Goal: Task Accomplishment & Management: Manage account settings

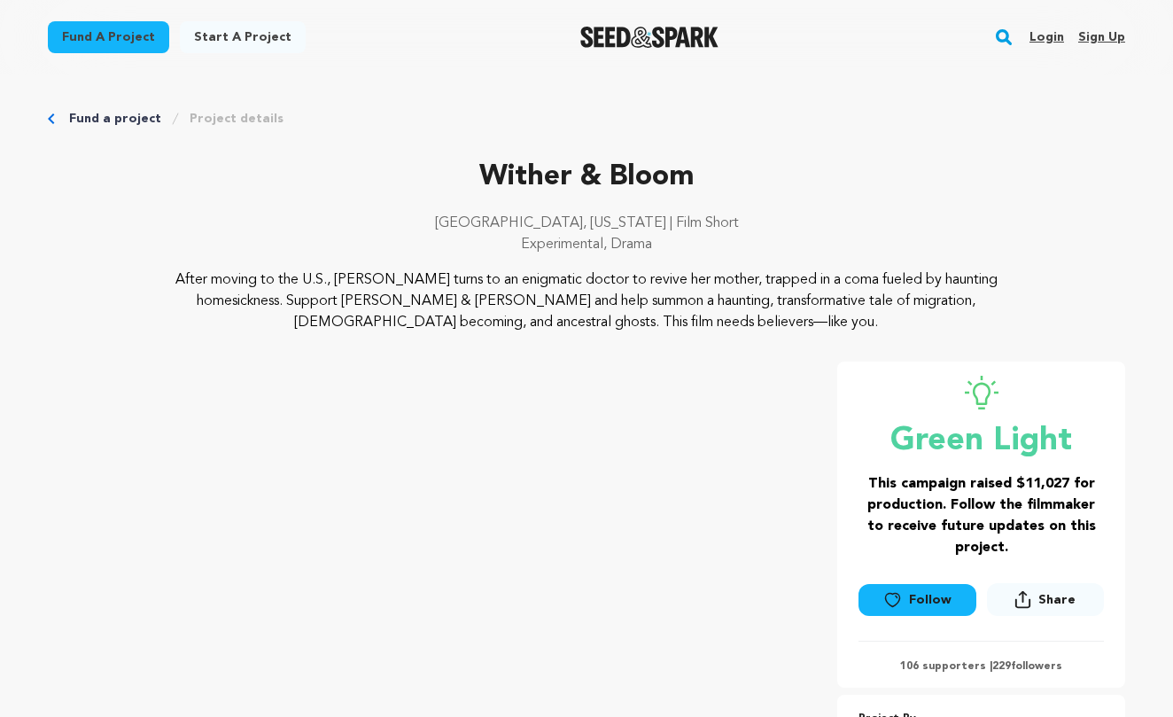
scroll to position [3255, 0]
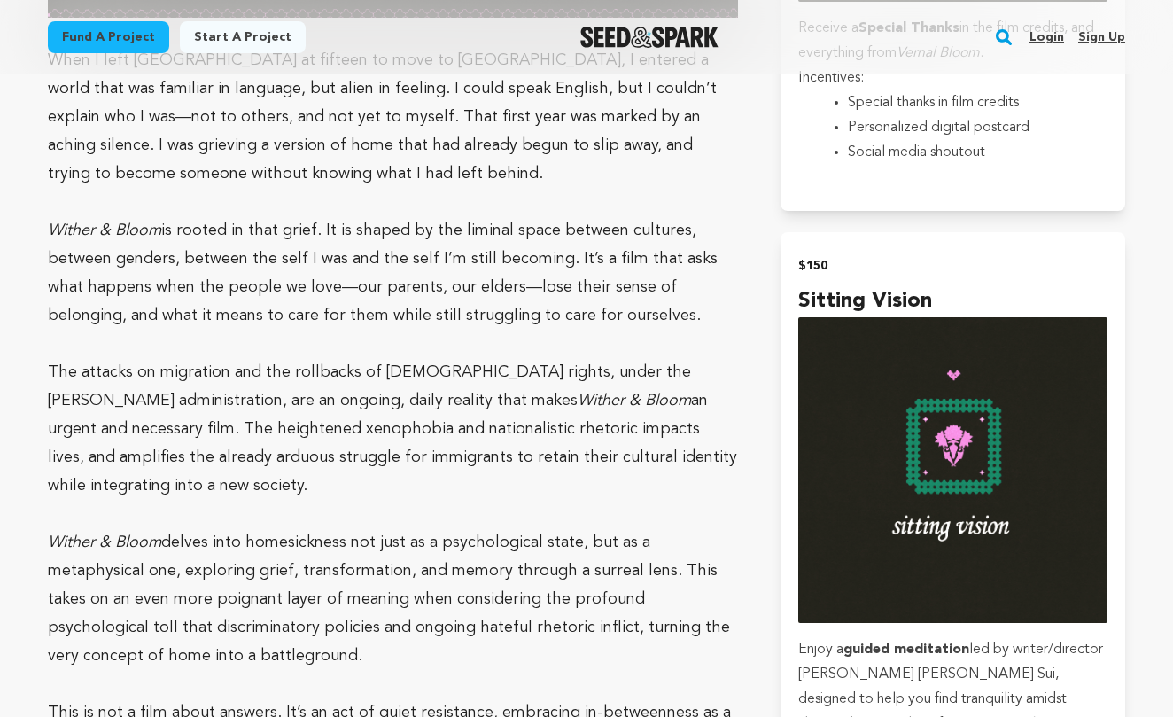
scroll to position [2936, 0]
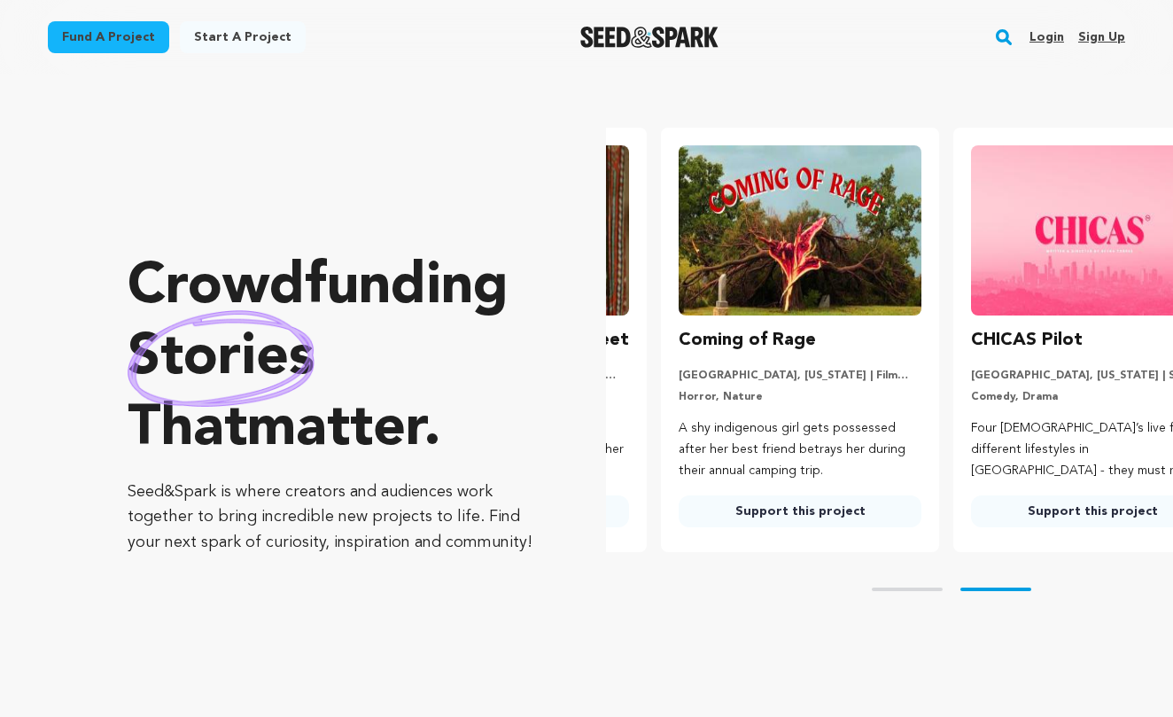
scroll to position [0, 307]
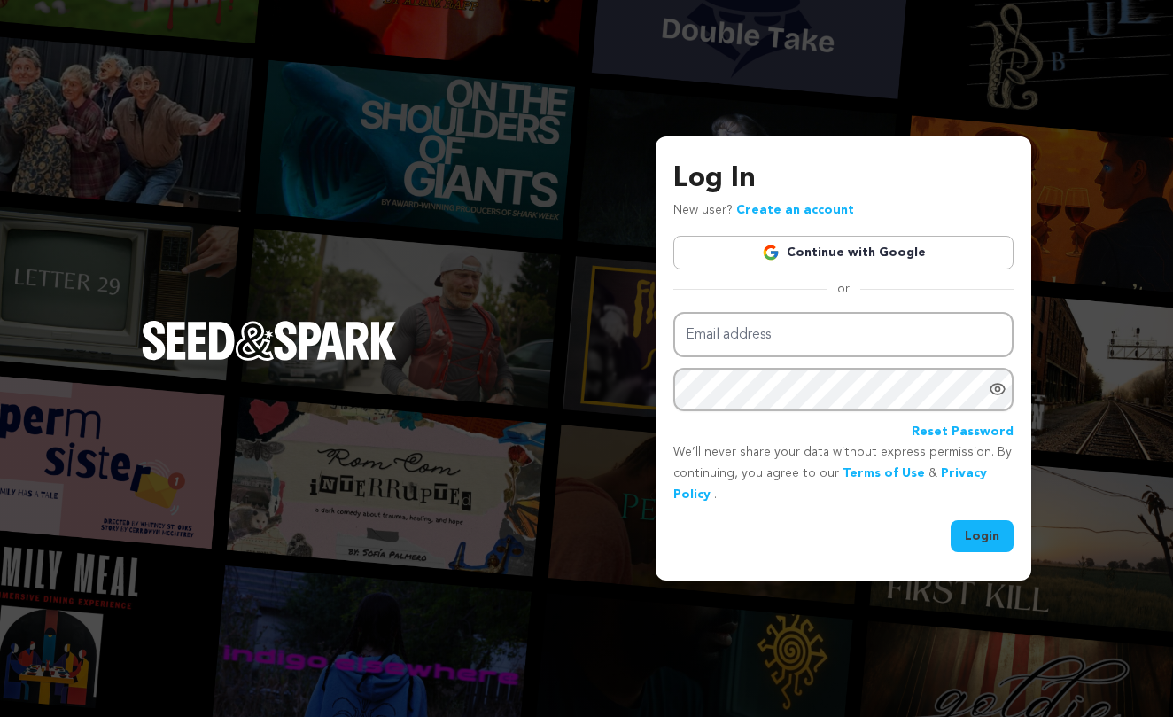
click at [912, 256] on link "Continue with Google" at bounding box center [843, 253] width 340 height 34
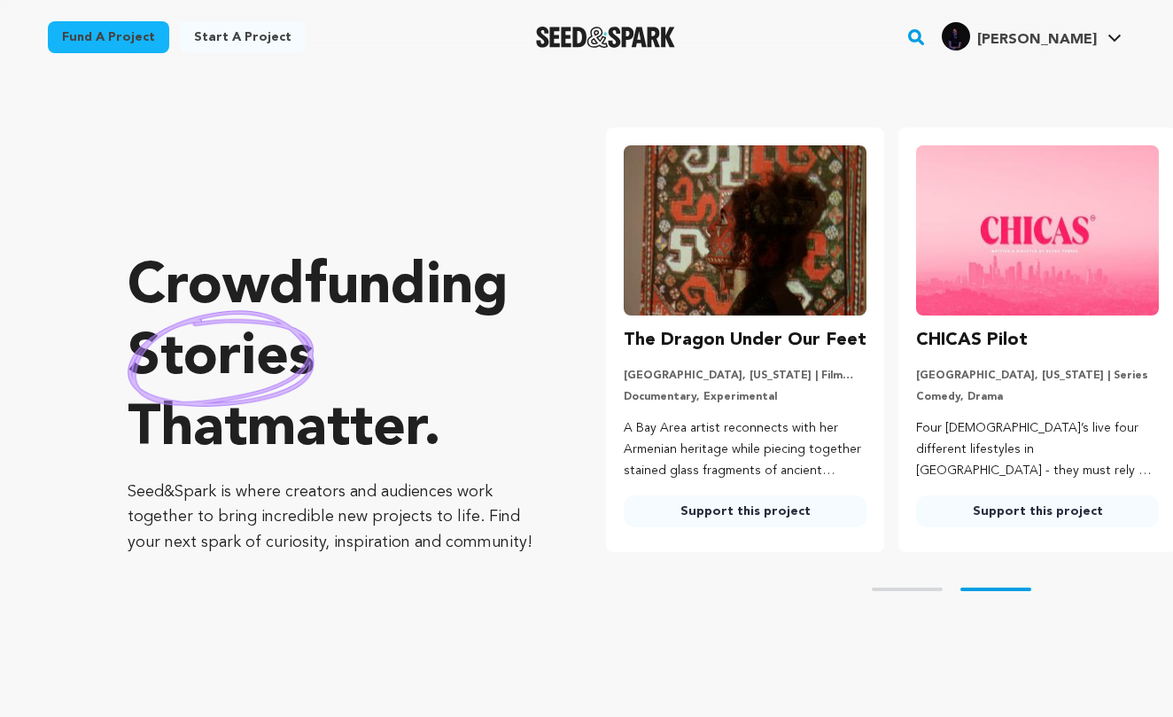
scroll to position [0, 307]
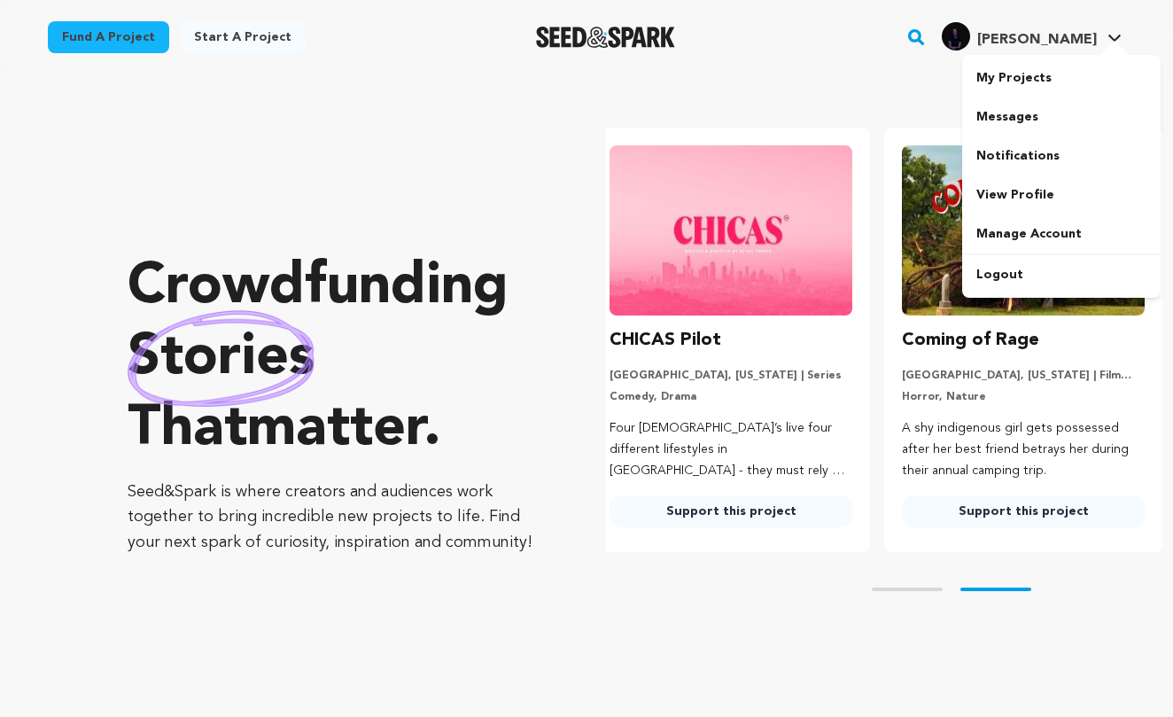
click at [970, 39] on div "Wong R.'s Profile" at bounding box center [956, 36] width 28 height 28
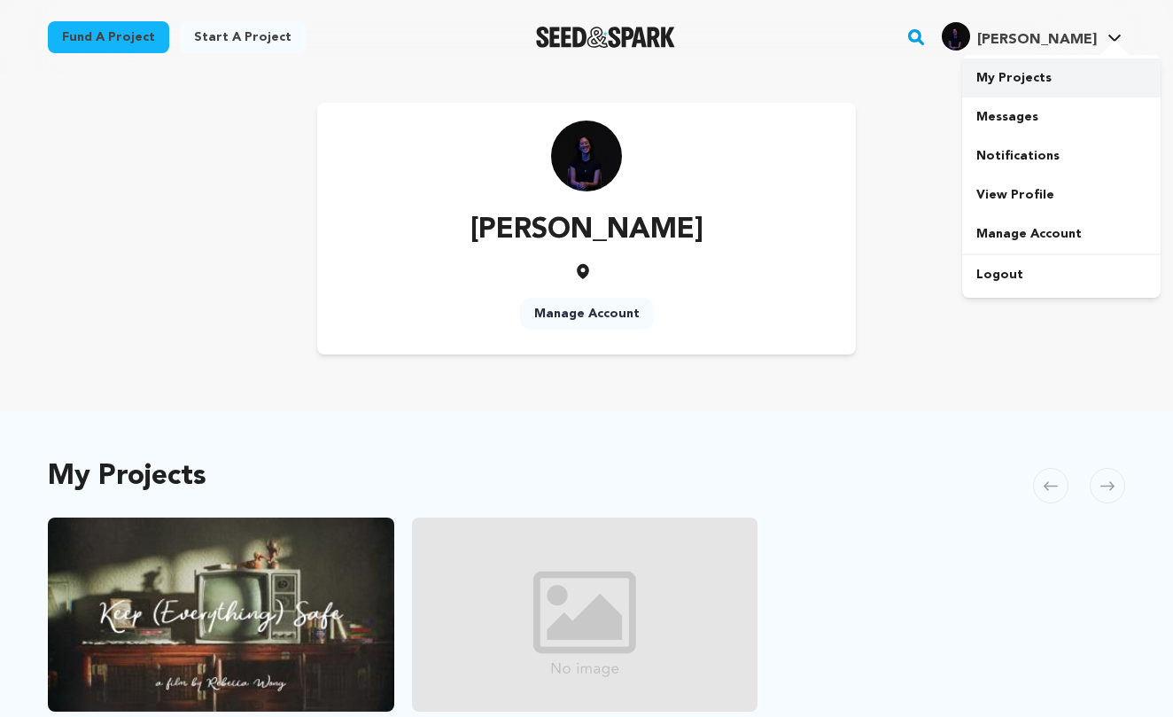
click at [1027, 86] on link "My Projects" at bounding box center [1061, 77] width 198 height 39
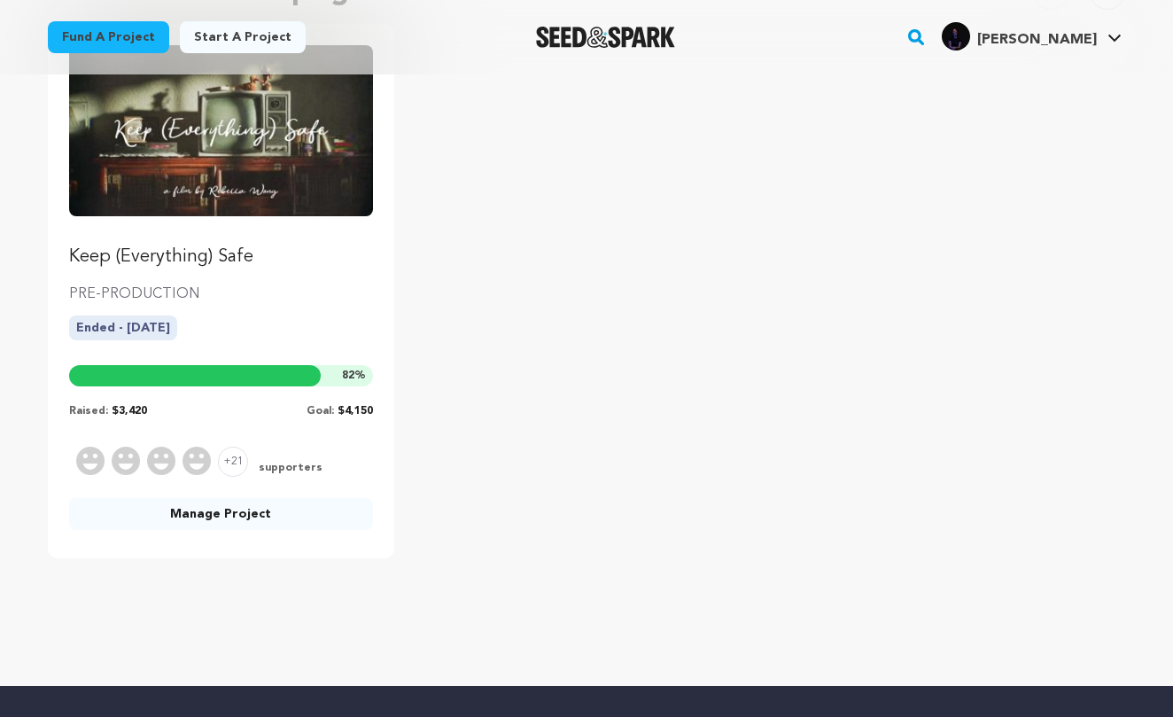
scroll to position [805, 0]
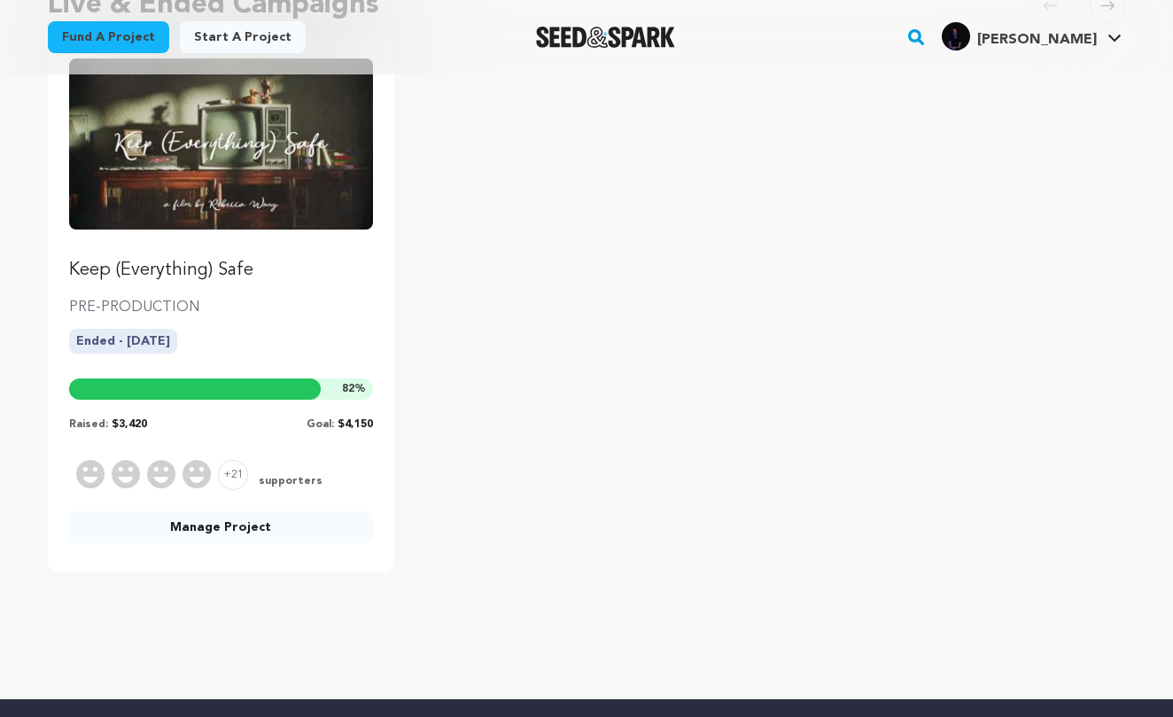
click at [203, 275] on p "Keep (Everything) Safe" at bounding box center [221, 270] width 304 height 25
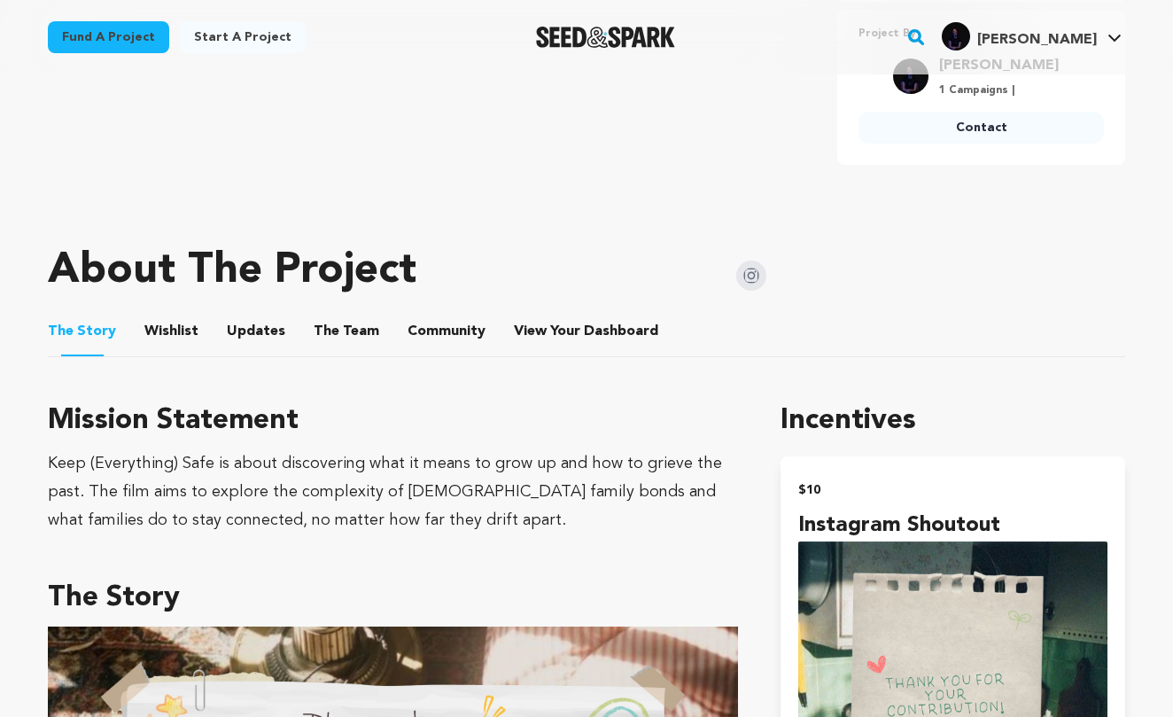
scroll to position [686, 0]
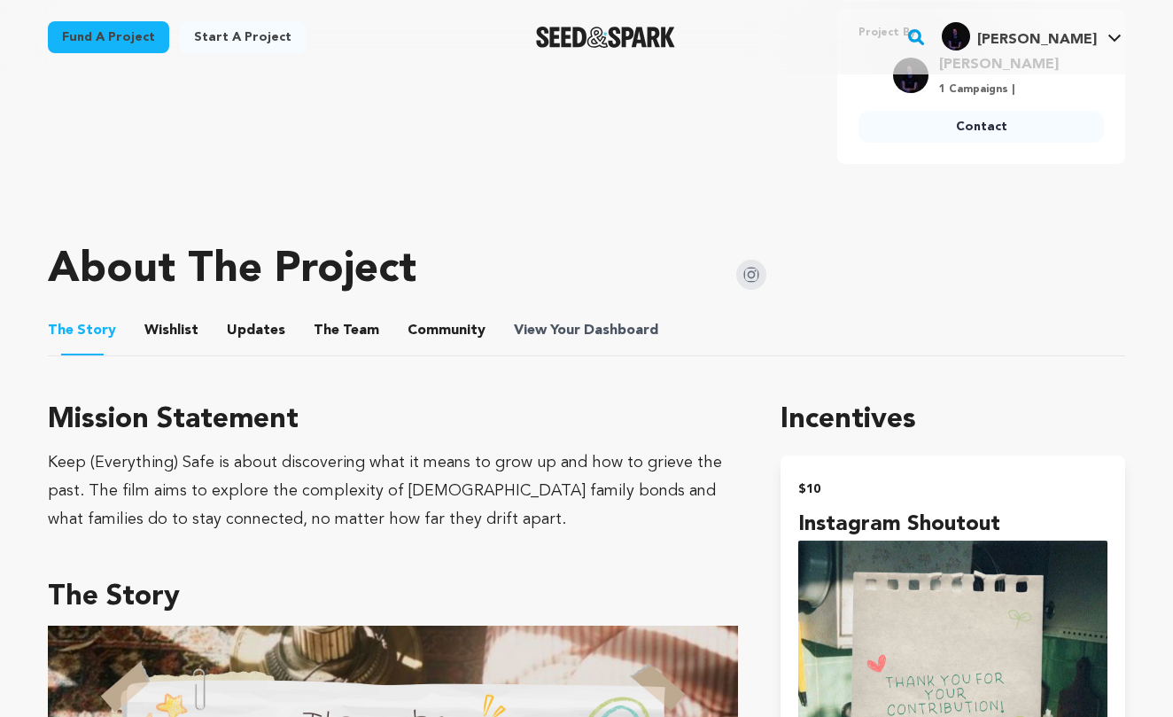
click at [567, 326] on span "View Your Dashboard" at bounding box center [588, 330] width 148 height 21
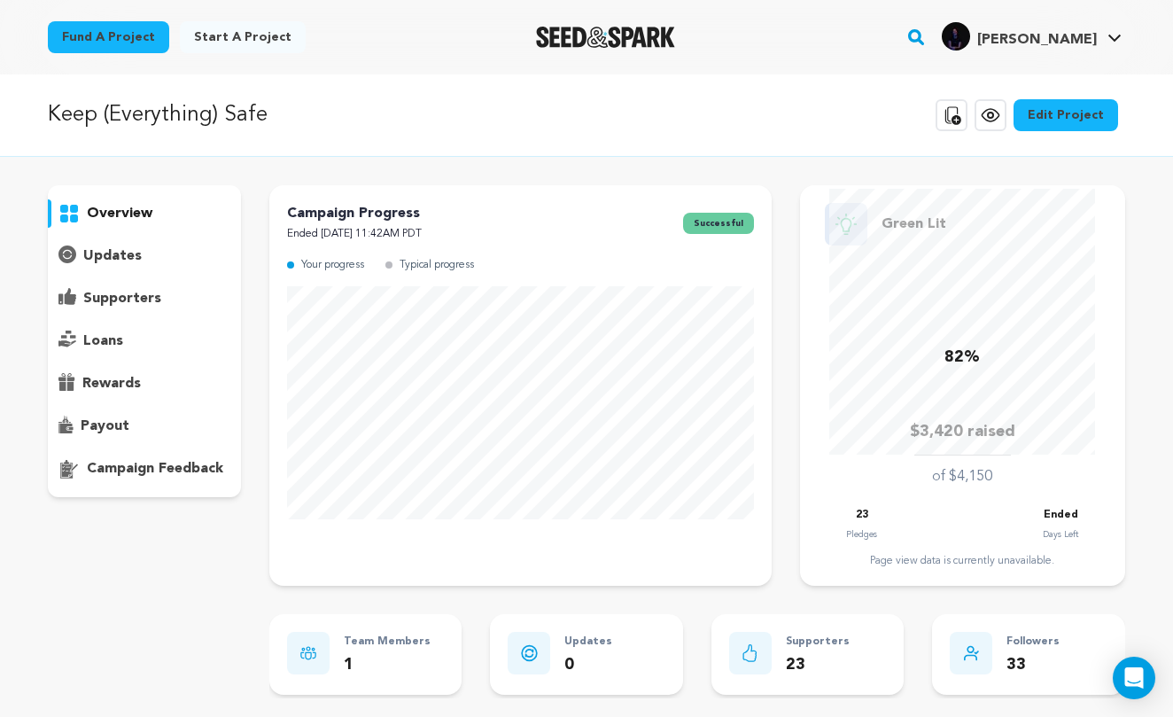
click at [118, 433] on p "payout" at bounding box center [105, 426] width 49 height 21
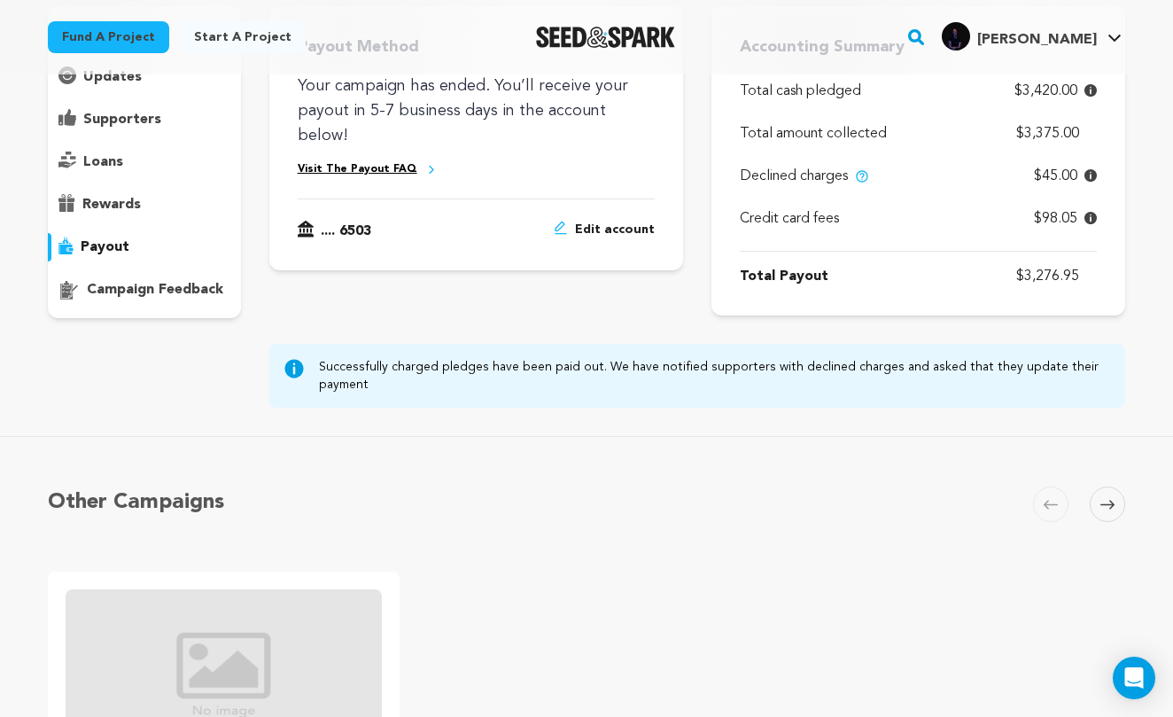
scroll to position [170, 0]
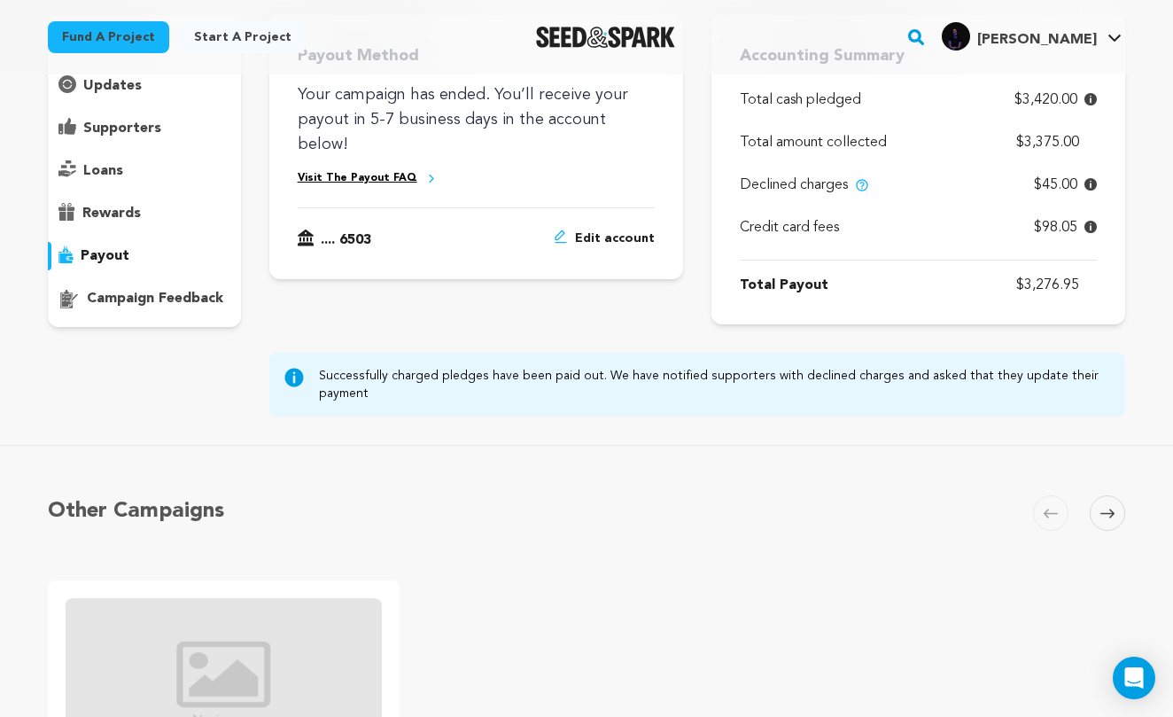
drag, startPoint x: 1020, startPoint y: 101, endPoint x: 1079, endPoint y: 106, distance: 59.6
click at [1079, 106] on p "$3,420.00" at bounding box center [1056, 99] width 82 height 21
drag, startPoint x: 1021, startPoint y: 144, endPoint x: 1083, endPoint y: 148, distance: 62.2
click at [1083, 148] on p "$3,375.00" at bounding box center [1056, 142] width 81 height 21
drag, startPoint x: 1038, startPoint y: 181, endPoint x: 1086, endPoint y: 181, distance: 47.8
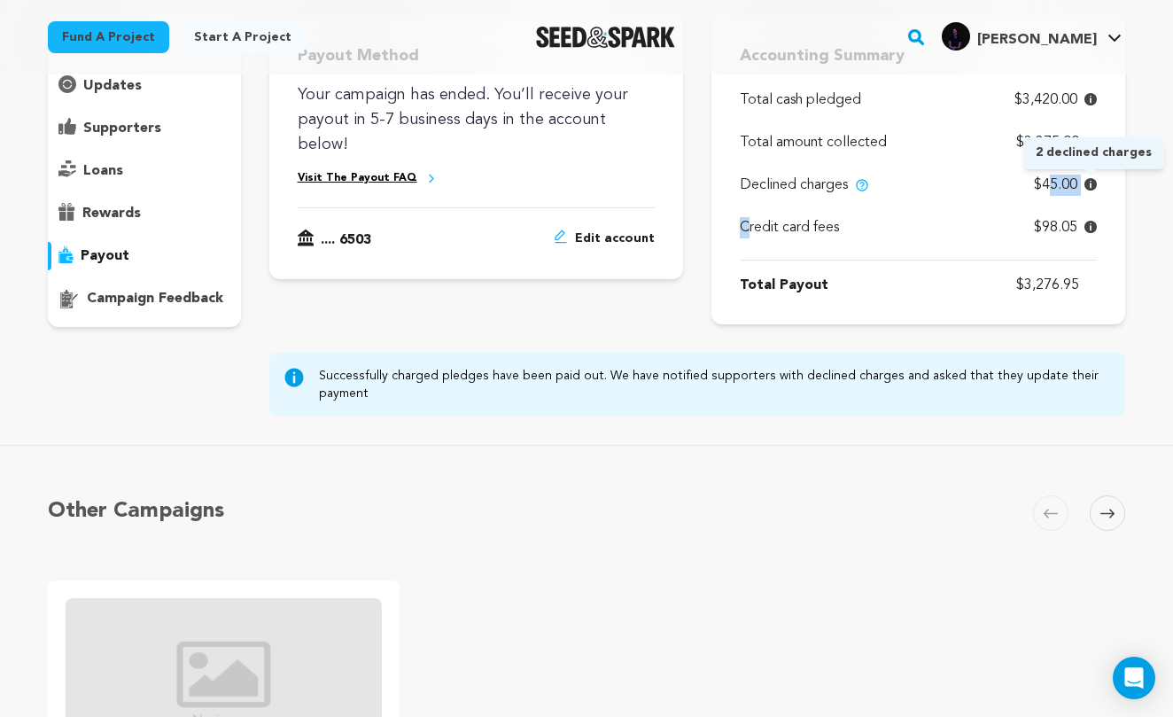
click at [1086, 181] on p "$45.00" at bounding box center [1065, 185] width 63 height 21
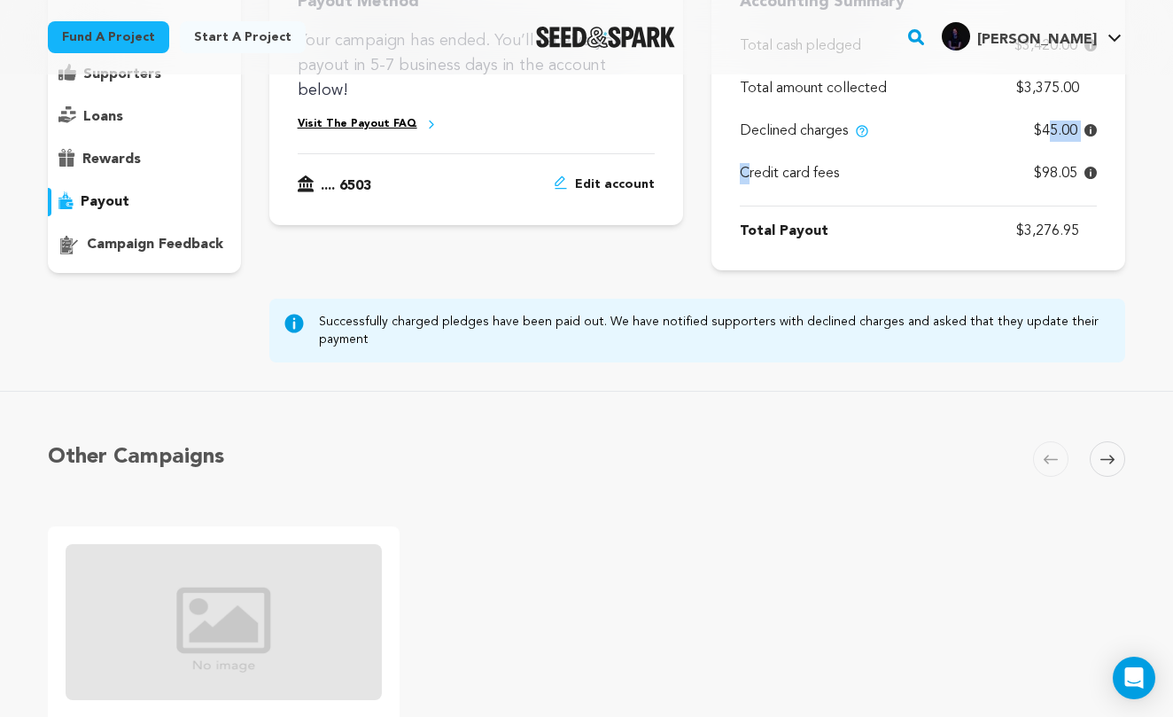
scroll to position [227, 0]
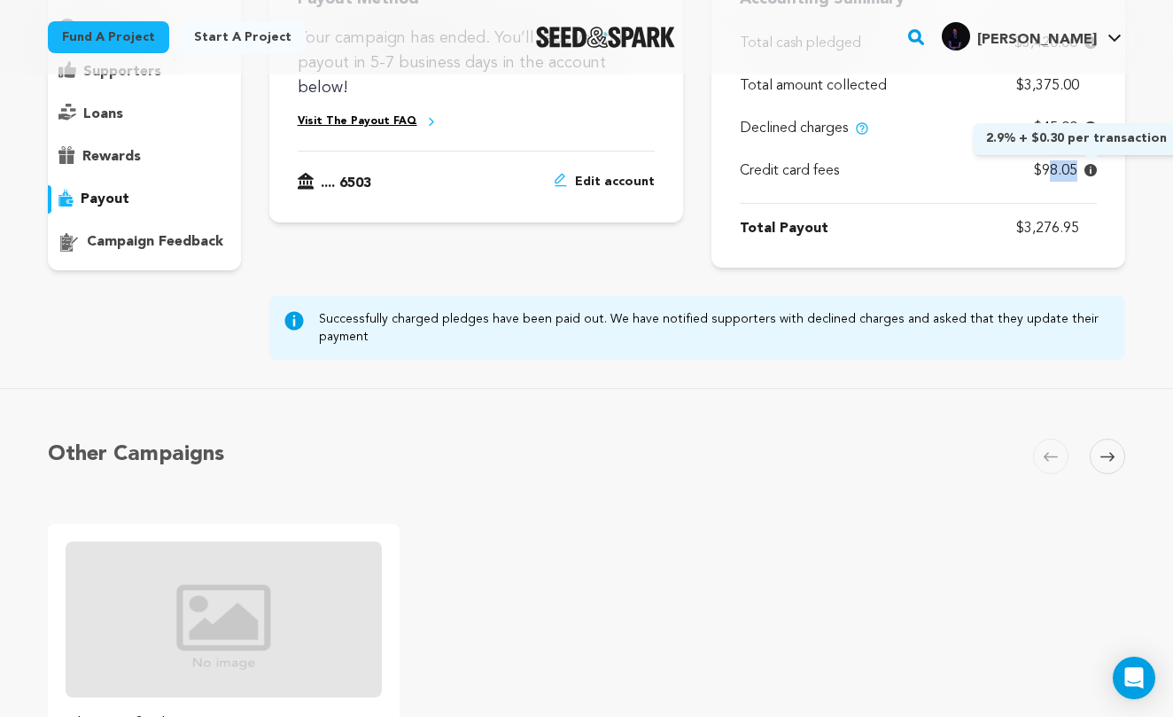
drag, startPoint x: 1043, startPoint y: 169, endPoint x: 1092, endPoint y: 169, distance: 48.7
click at [1092, 169] on p "$98.05" at bounding box center [1065, 170] width 63 height 21
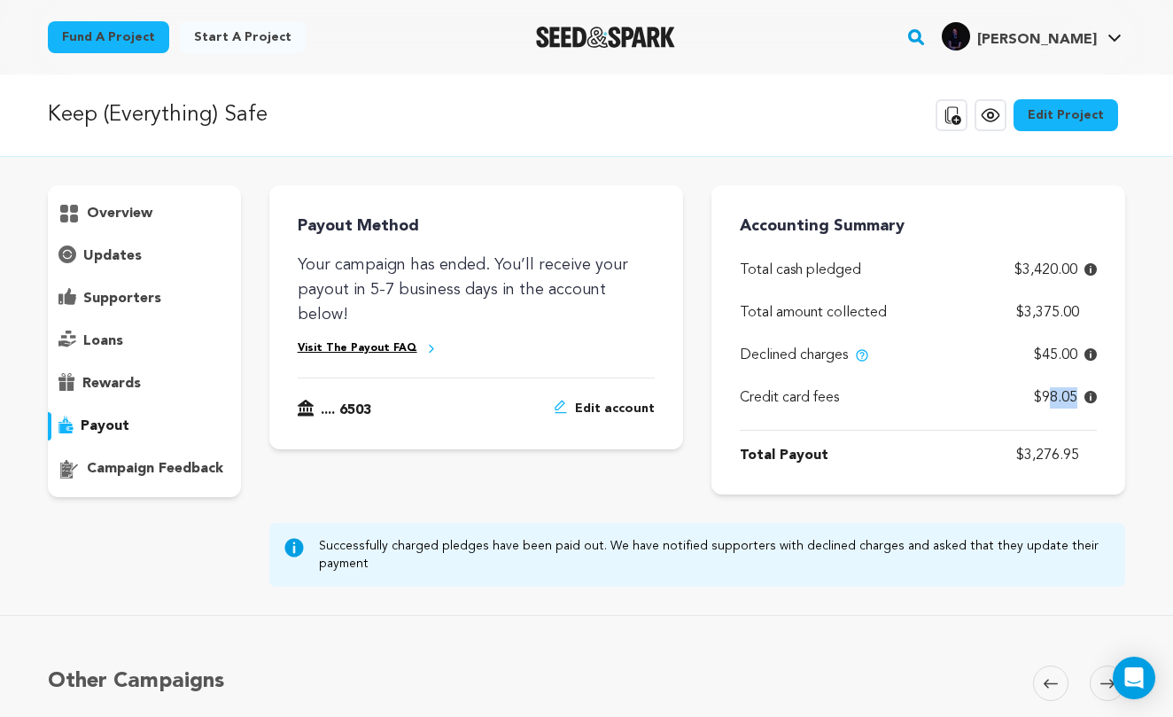
scroll to position [0, 0]
click at [852, 212] on div "Accounting Summary Total cash pledged $3,420.00 Total amount collected $3,375.0…" at bounding box center [919, 339] width 414 height 309
click at [128, 216] on p "overview" at bounding box center [120, 213] width 66 height 21
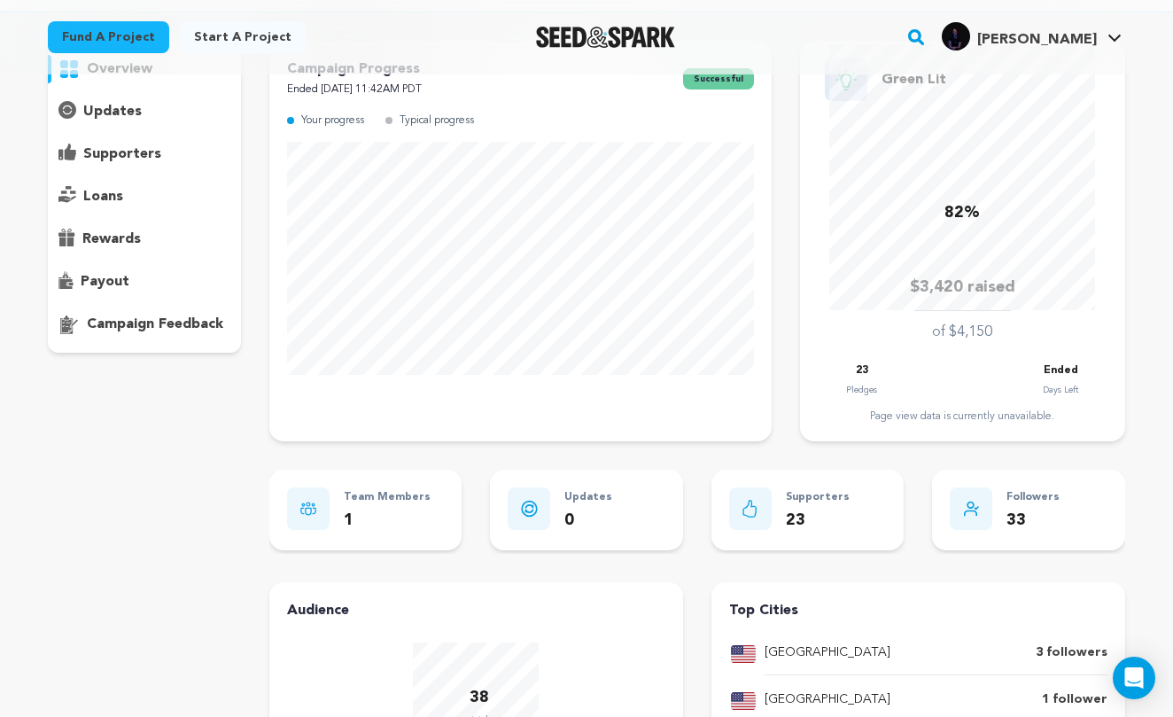
scroll to position [138, 0]
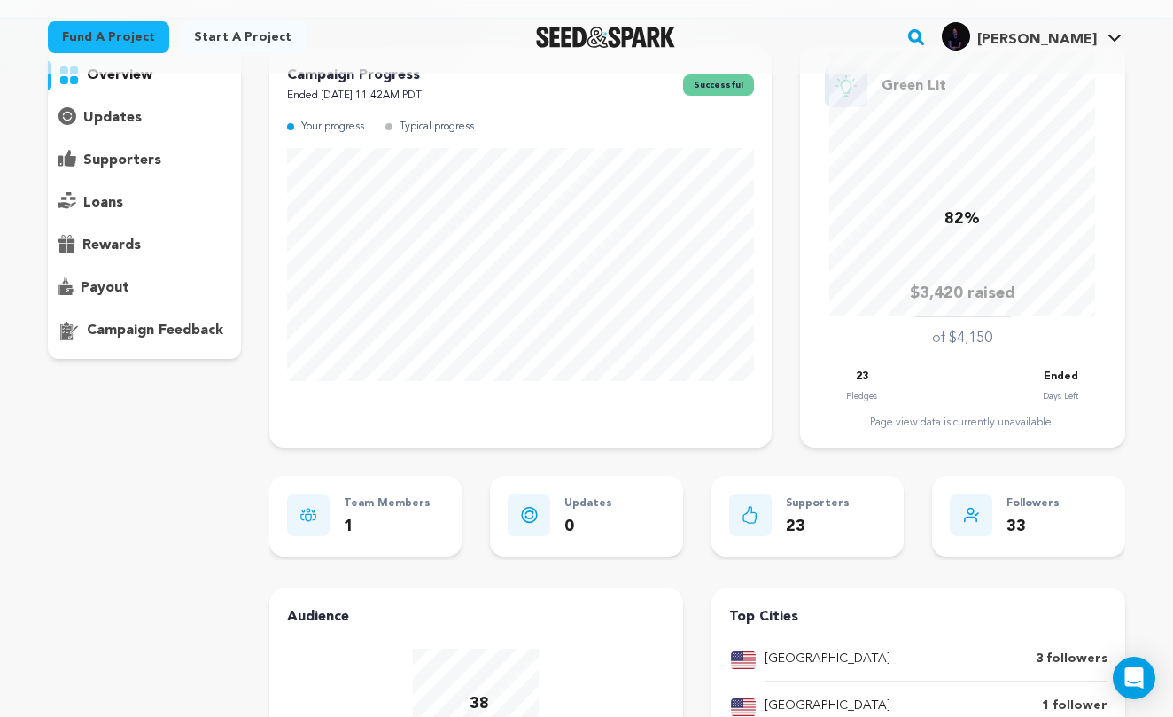
click at [100, 287] on p "payout" at bounding box center [105, 287] width 49 height 21
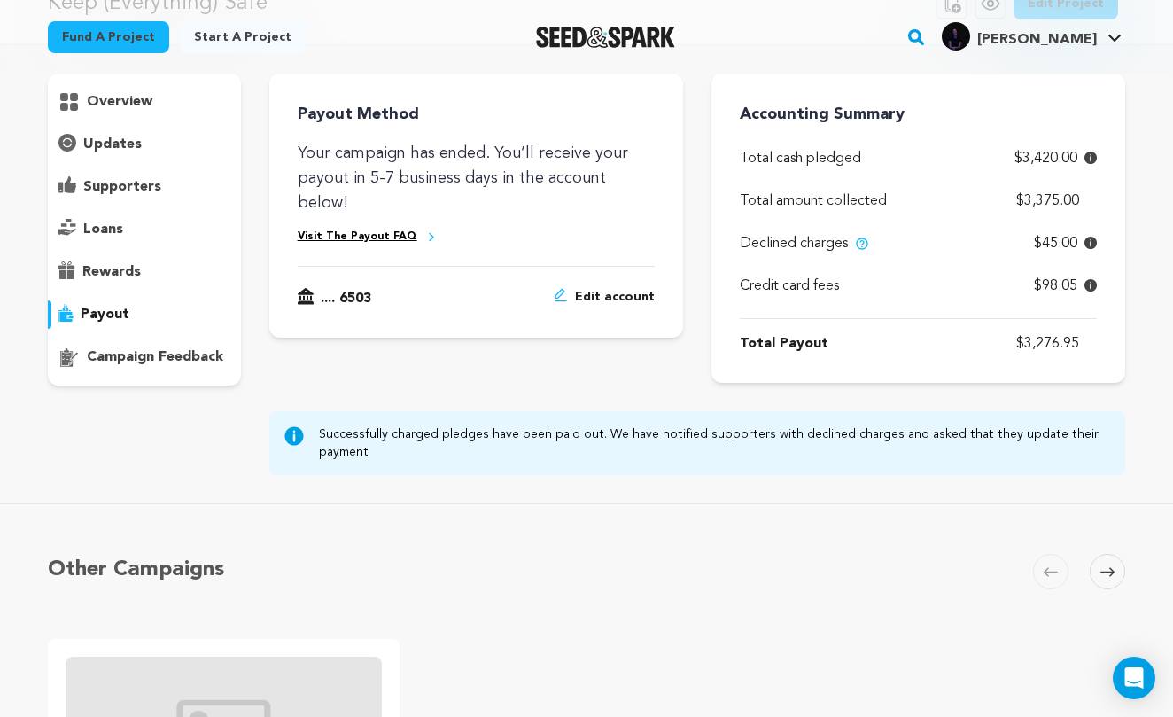
scroll to position [95, 0]
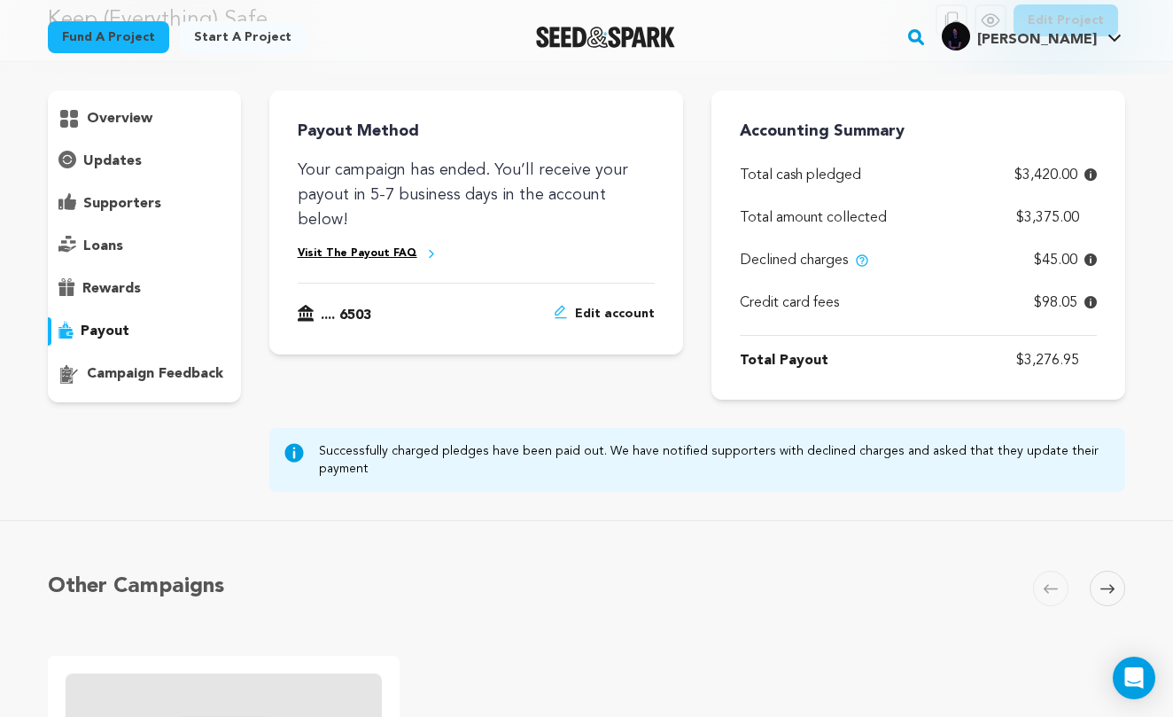
click at [144, 121] on p "overview" at bounding box center [120, 118] width 66 height 21
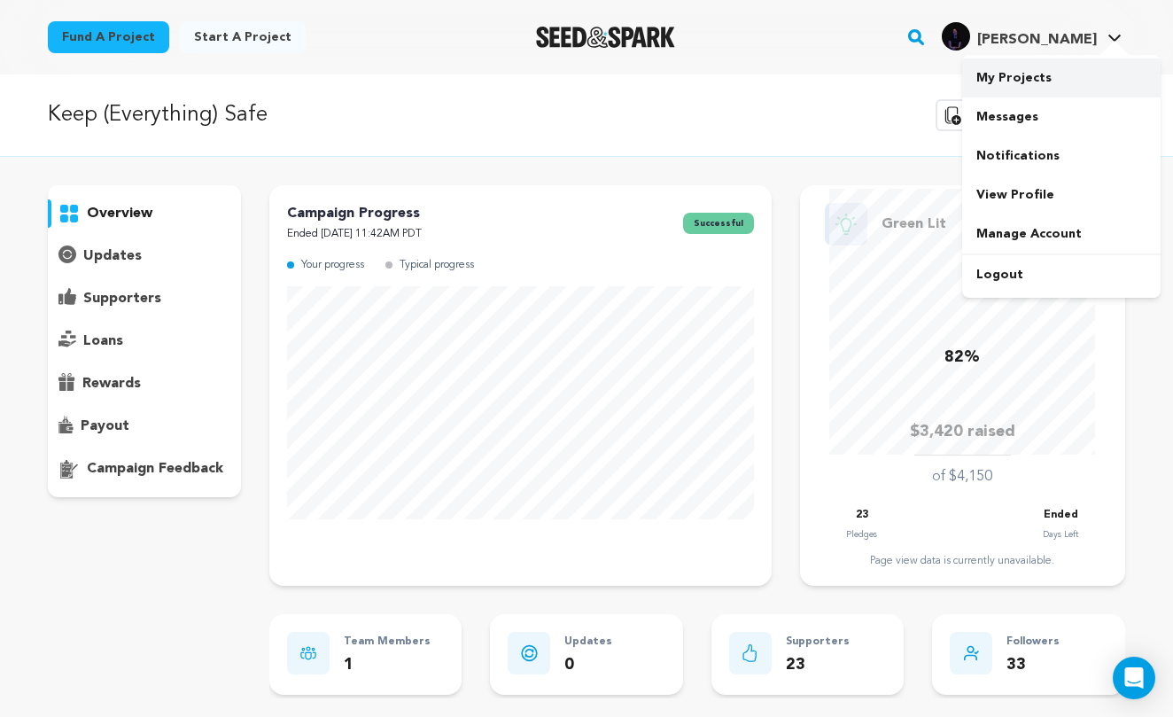
click at [1027, 81] on link "My Projects" at bounding box center [1061, 77] width 198 height 39
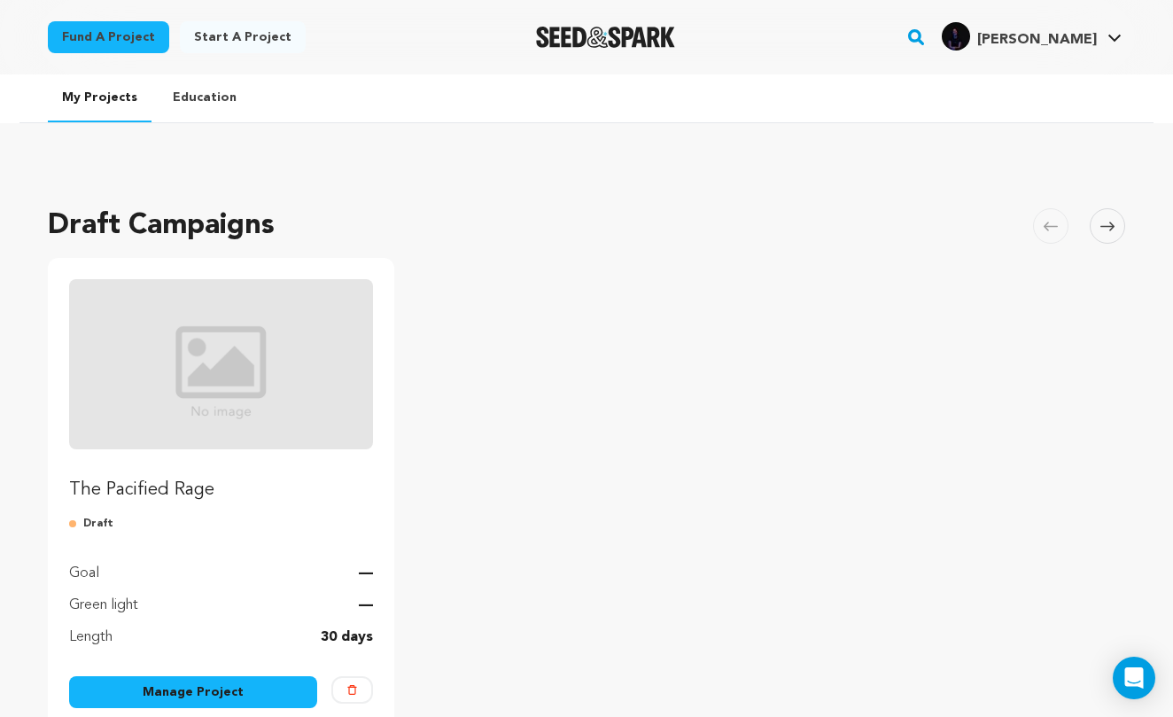
click at [200, 105] on link "Education" at bounding box center [205, 97] width 92 height 46
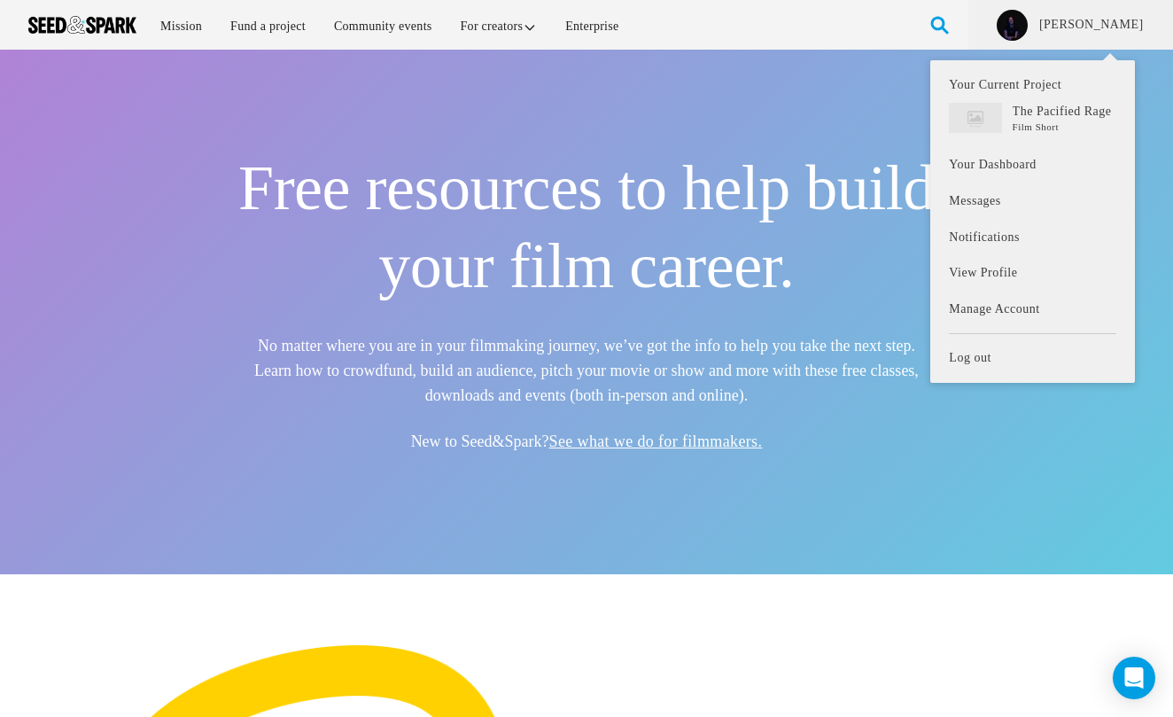
click at [1128, 23] on link "[PERSON_NAME]" at bounding box center [1091, 25] width 107 height 18
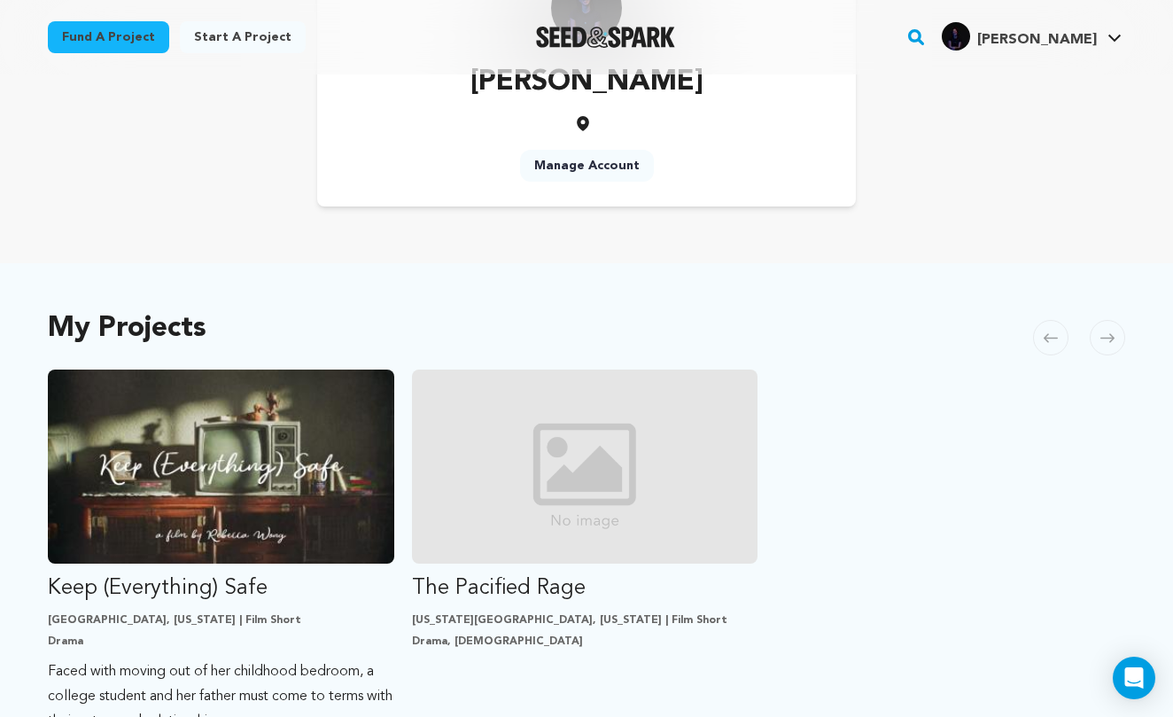
scroll to position [144, 0]
